Goal: Navigation & Orientation: Find specific page/section

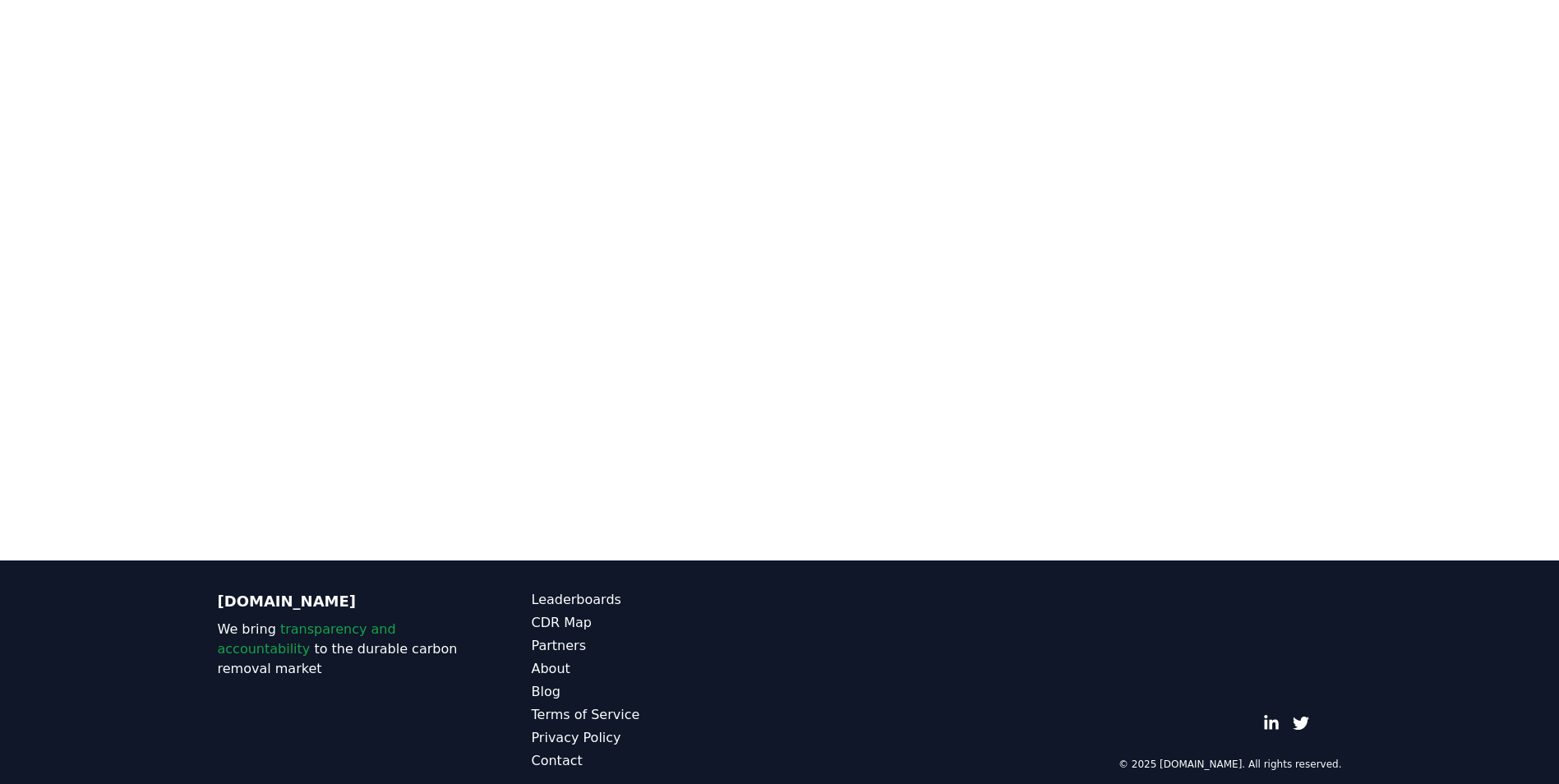
scroll to position [228, 0]
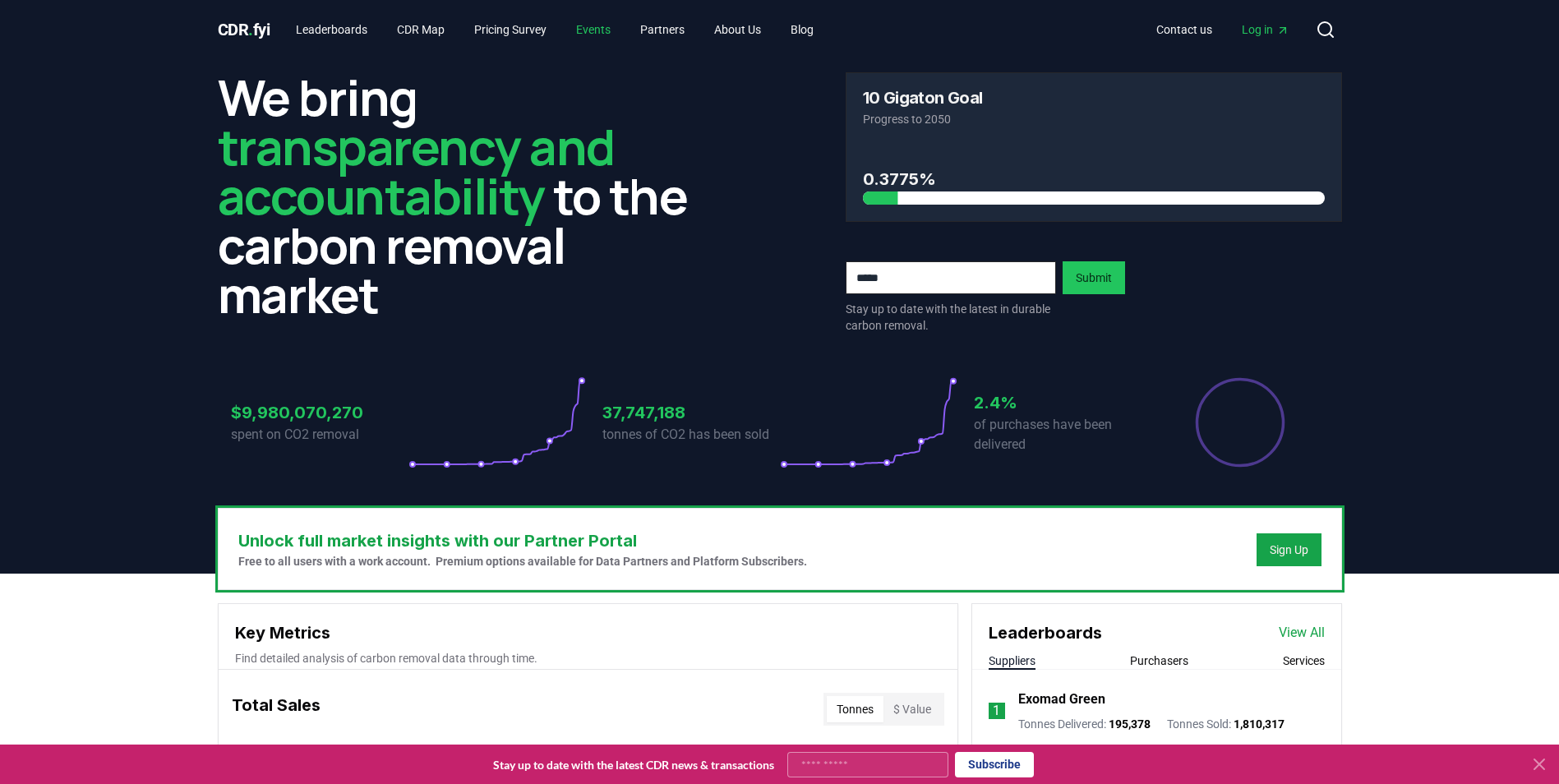
click at [598, 35] on link "Events" at bounding box center [594, 29] width 61 height 29
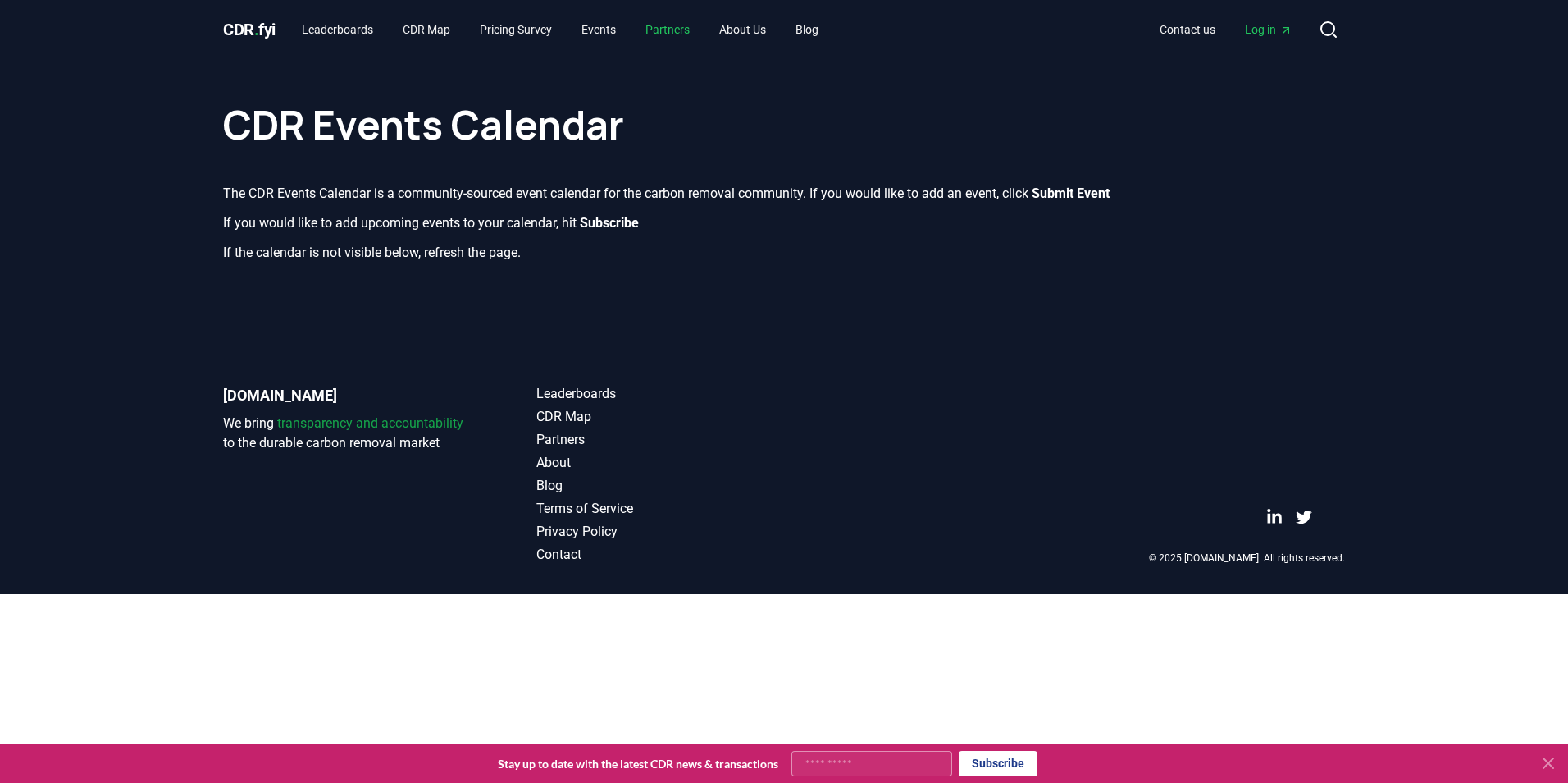
click at [660, 28] on link "Partners" at bounding box center [668, 29] width 70 height 29
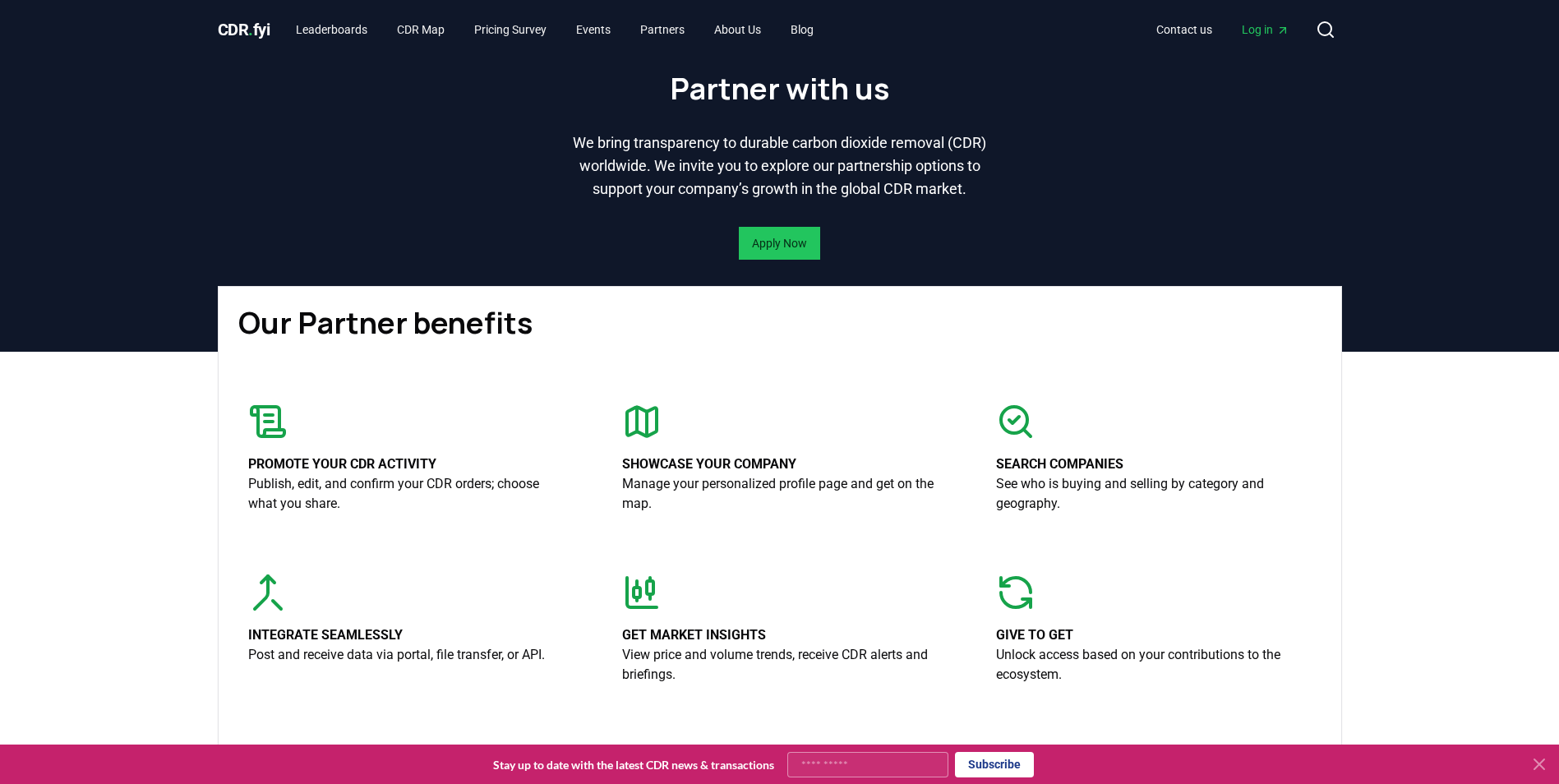
click at [637, 431] on icon at bounding box center [637, 418] width 0 height 24
click at [645, 441] on icon at bounding box center [642, 421] width 39 height 39
click at [433, 23] on link "CDR Map" at bounding box center [421, 29] width 74 height 29
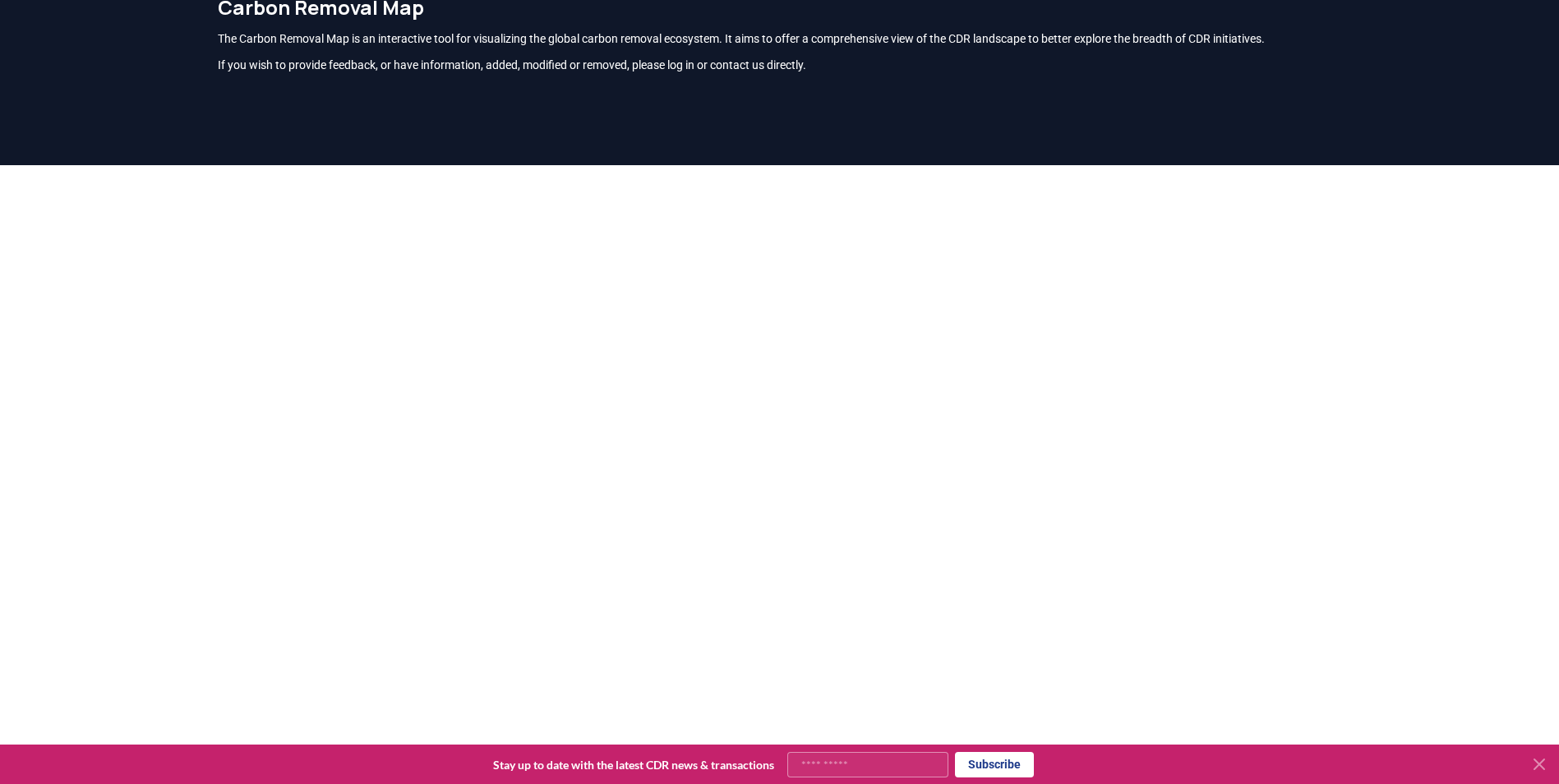
scroll to position [72, 0]
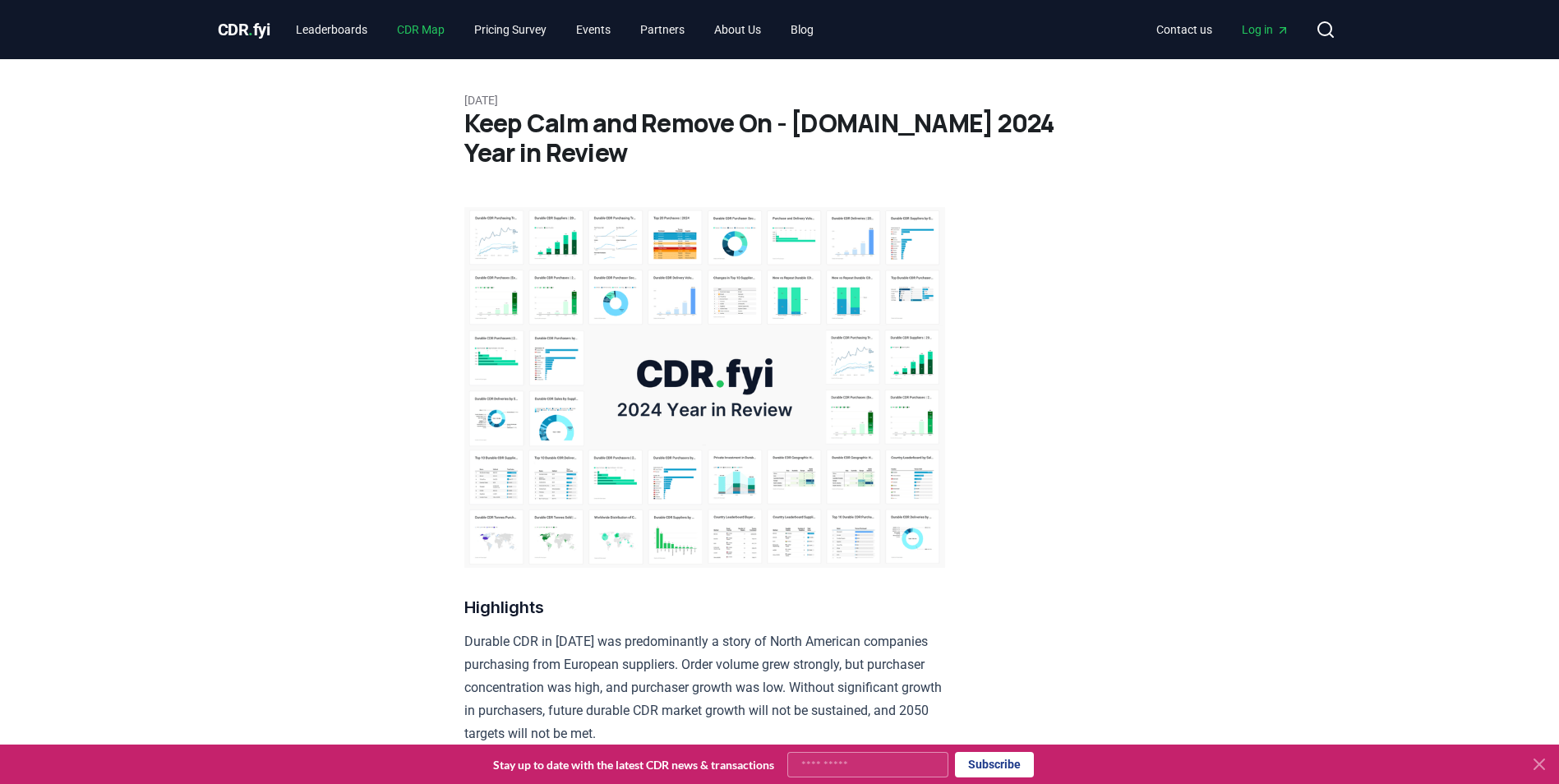
click at [415, 22] on link "CDR Map" at bounding box center [421, 29] width 74 height 29
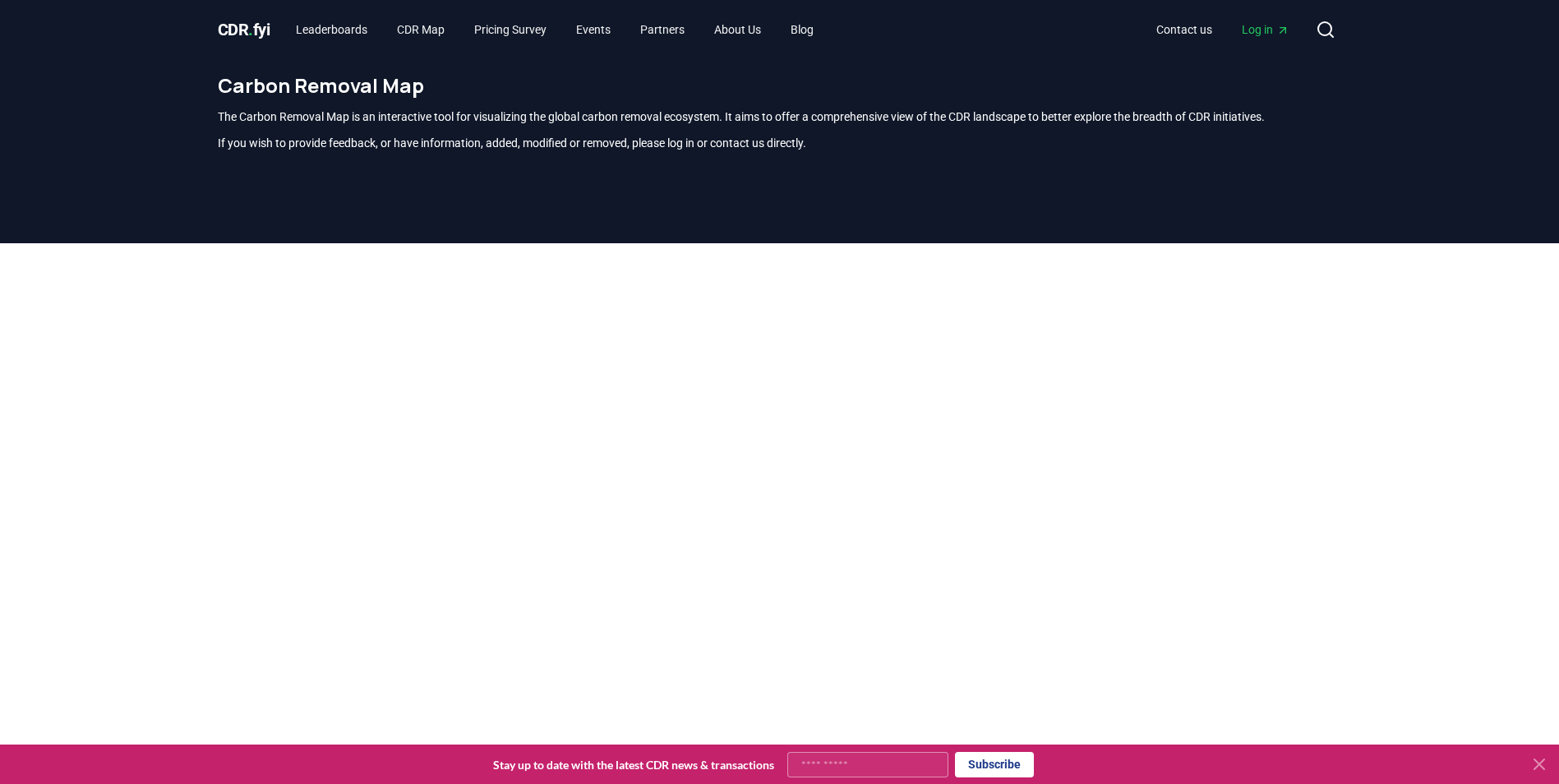
scroll to position [483, 0]
